Goal: Find specific page/section: Find specific page/section

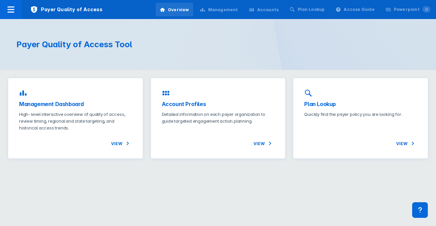
click at [61, 113] on p "High-level interactive overview of quality of access, review timing, regional a…" at bounding box center [75, 121] width 113 height 20
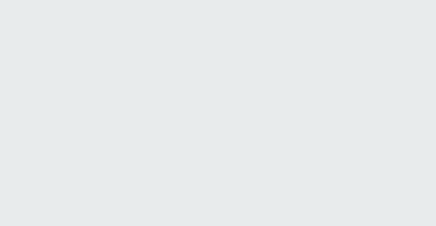
click at [330, 0] on html "Printing this webpage has been disabled. This tool is intended for internal pla…" at bounding box center [218, 0] width 436 height 0
click at [12, 0] on html "Printing this webpage has been disabled. This tool is intended for internal pla…" at bounding box center [218, 0] width 436 height 0
